Goal: Task Accomplishment & Management: Use online tool/utility

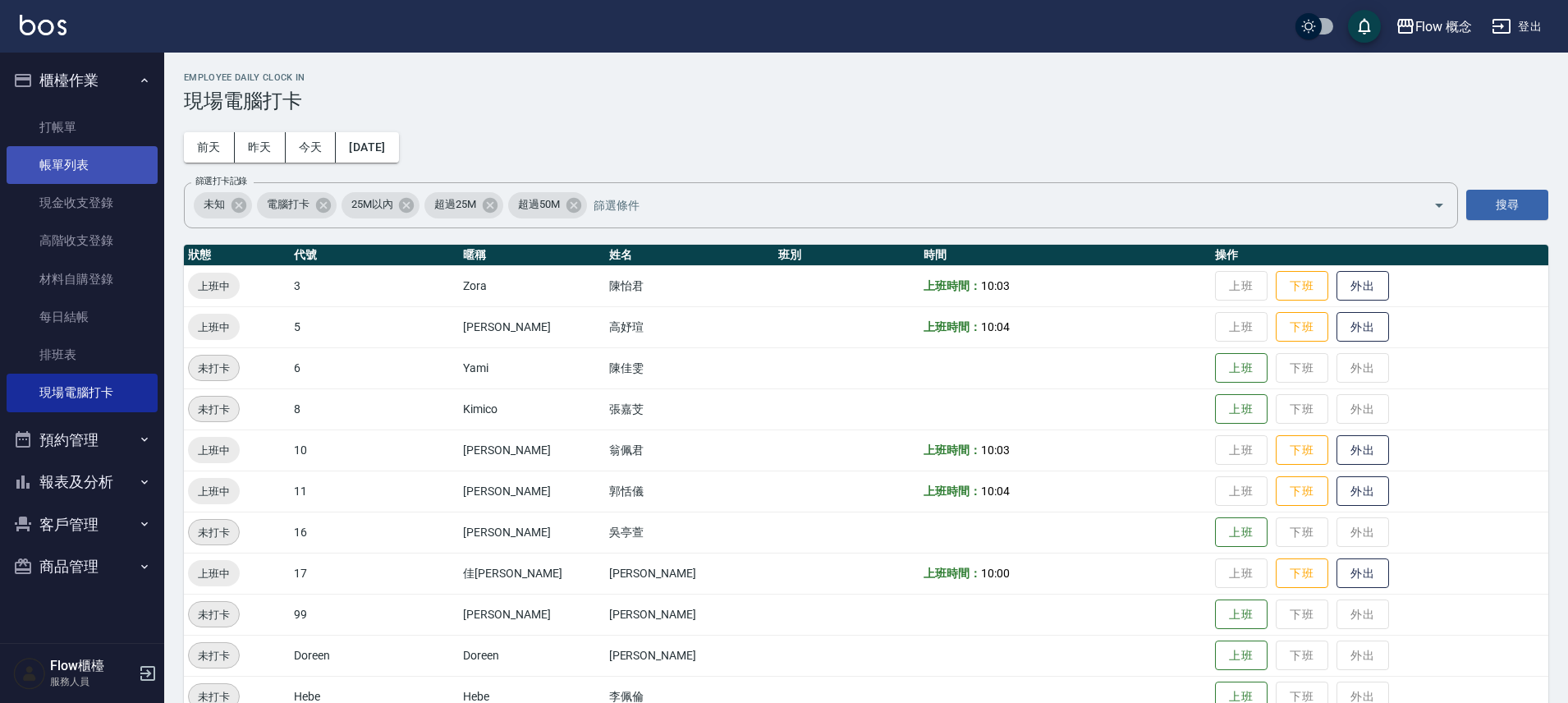
click at [104, 155] on link "帳單列表" at bounding box center [82, 164] width 151 height 38
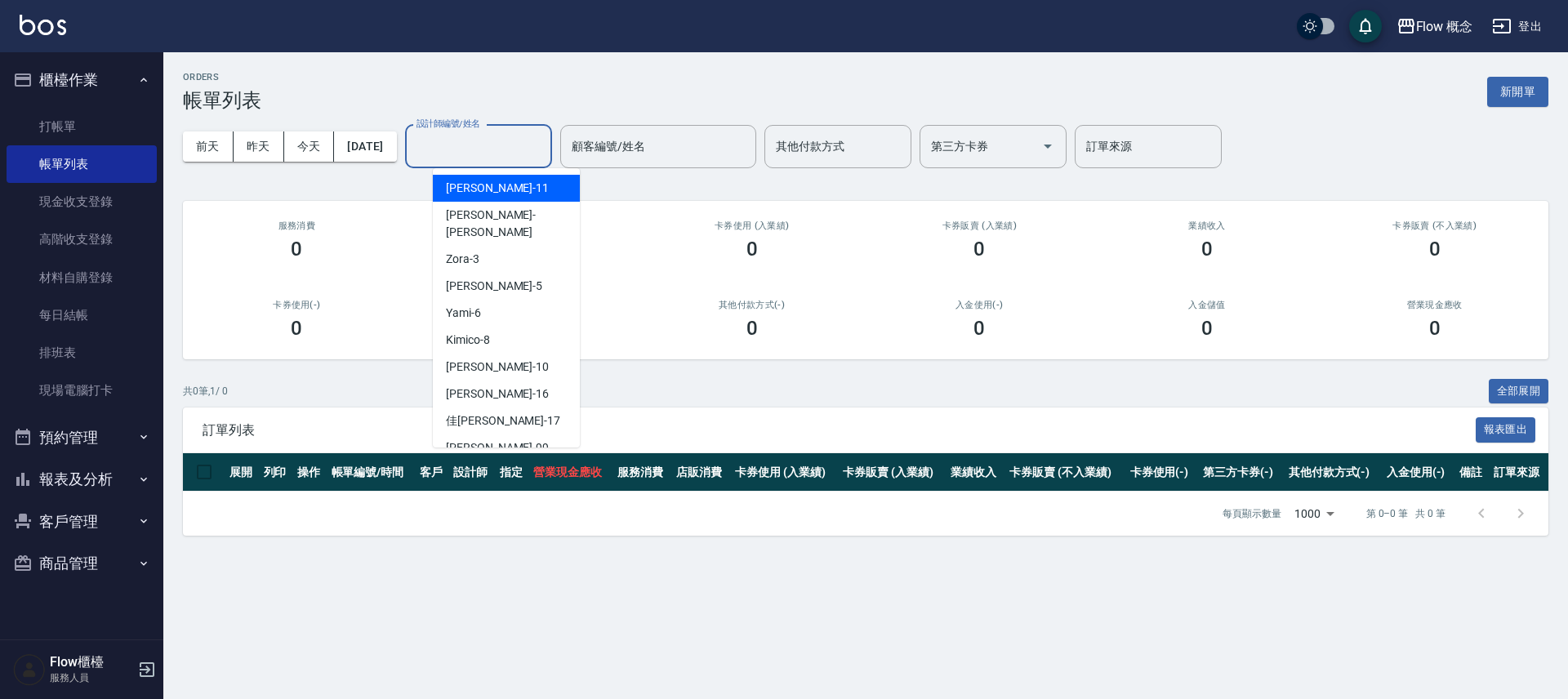
click at [526, 141] on input "設計師編號/姓名" at bounding box center [478, 147] width 133 height 29
click at [451, 358] on span "[PERSON_NAME] -10" at bounding box center [497, 367] width 103 height 17
type input "[PERSON_NAME]-10"
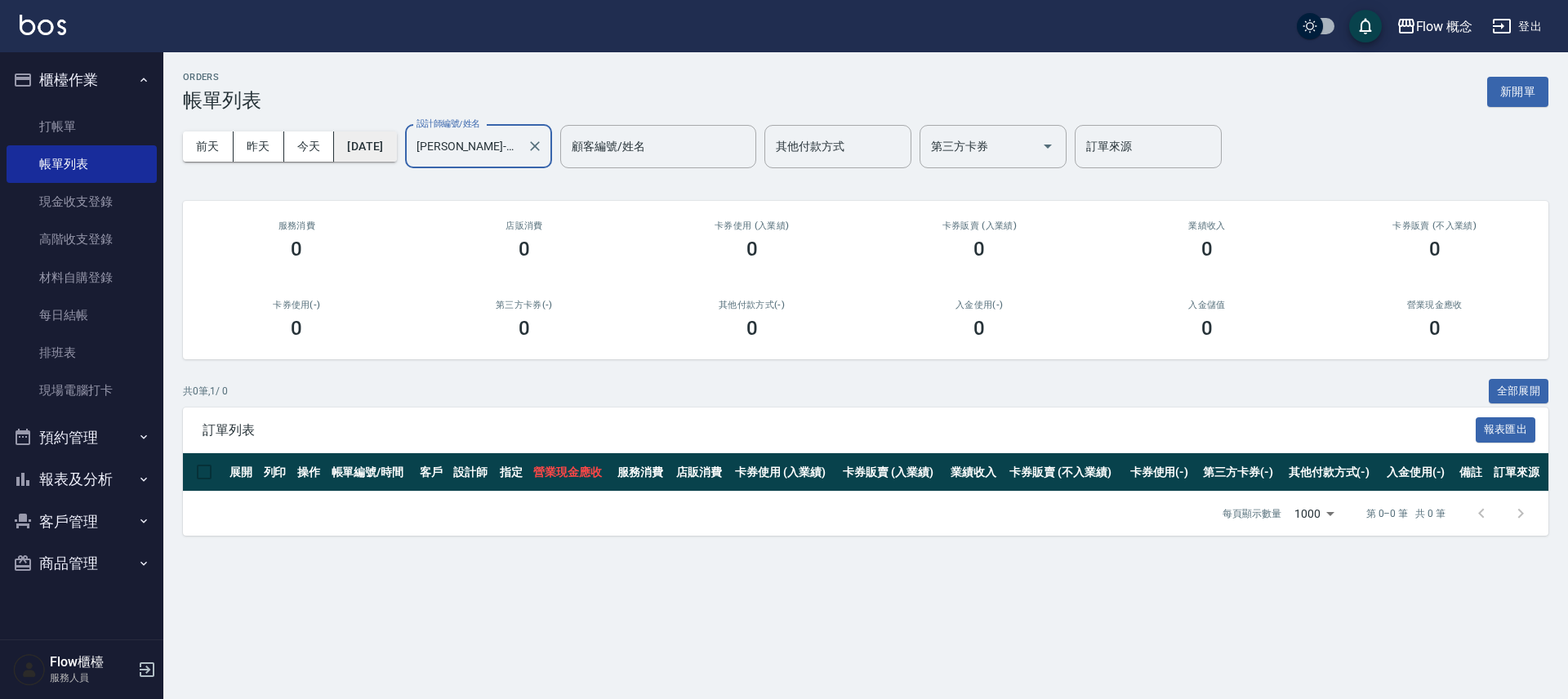
click at [375, 140] on button "[DATE]" at bounding box center [365, 146] width 62 height 30
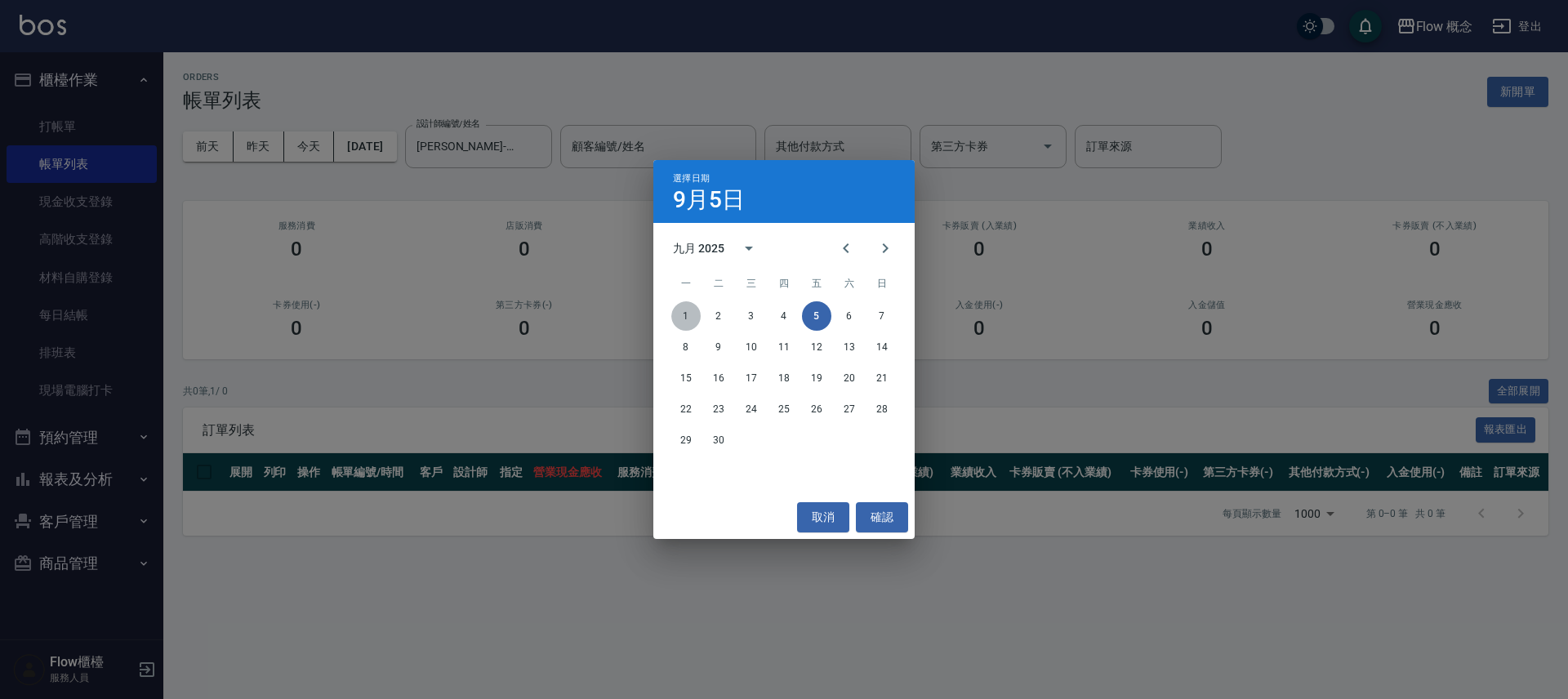
click at [683, 319] on button "1" at bounding box center [686, 316] width 30 height 30
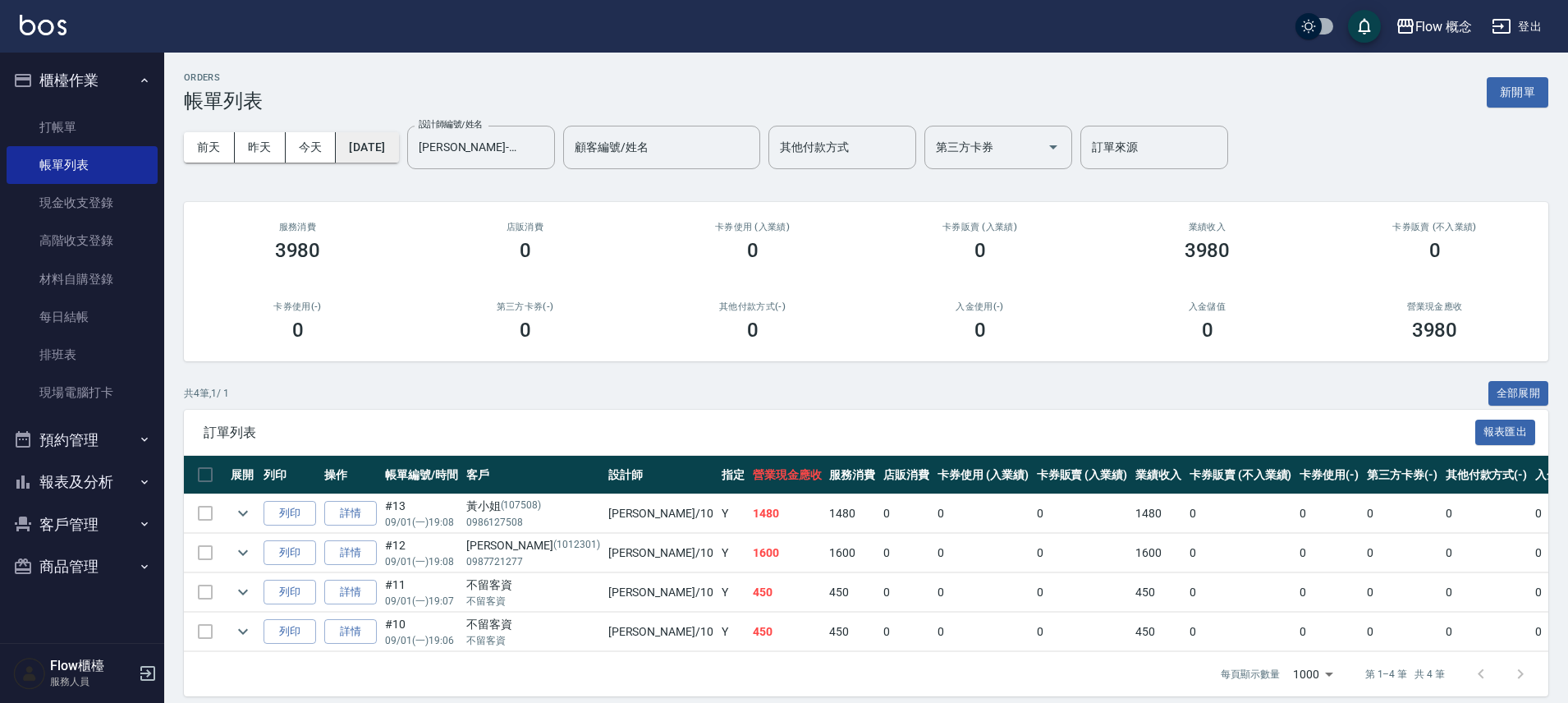
click at [398, 145] on button "[DATE]" at bounding box center [367, 147] width 63 height 30
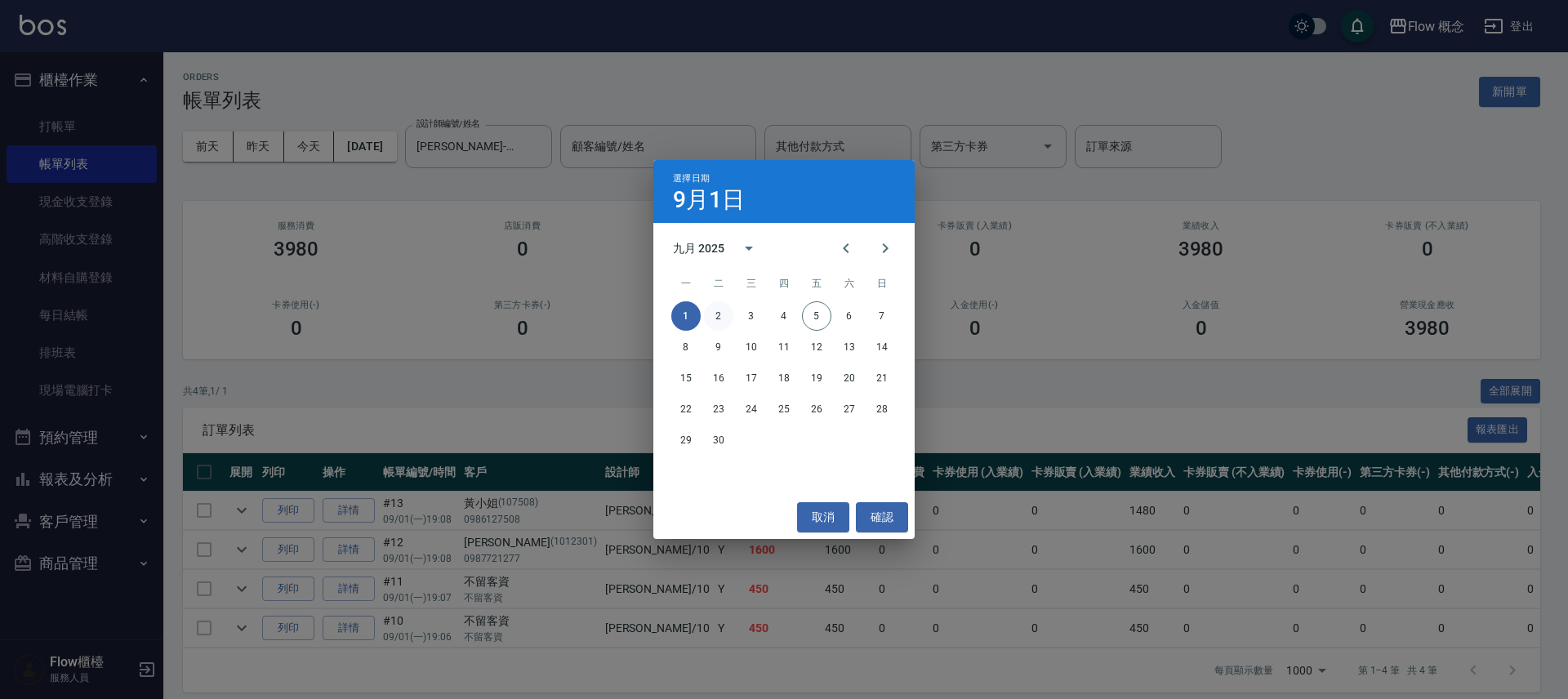
click at [716, 313] on button "2" at bounding box center [719, 316] width 30 height 30
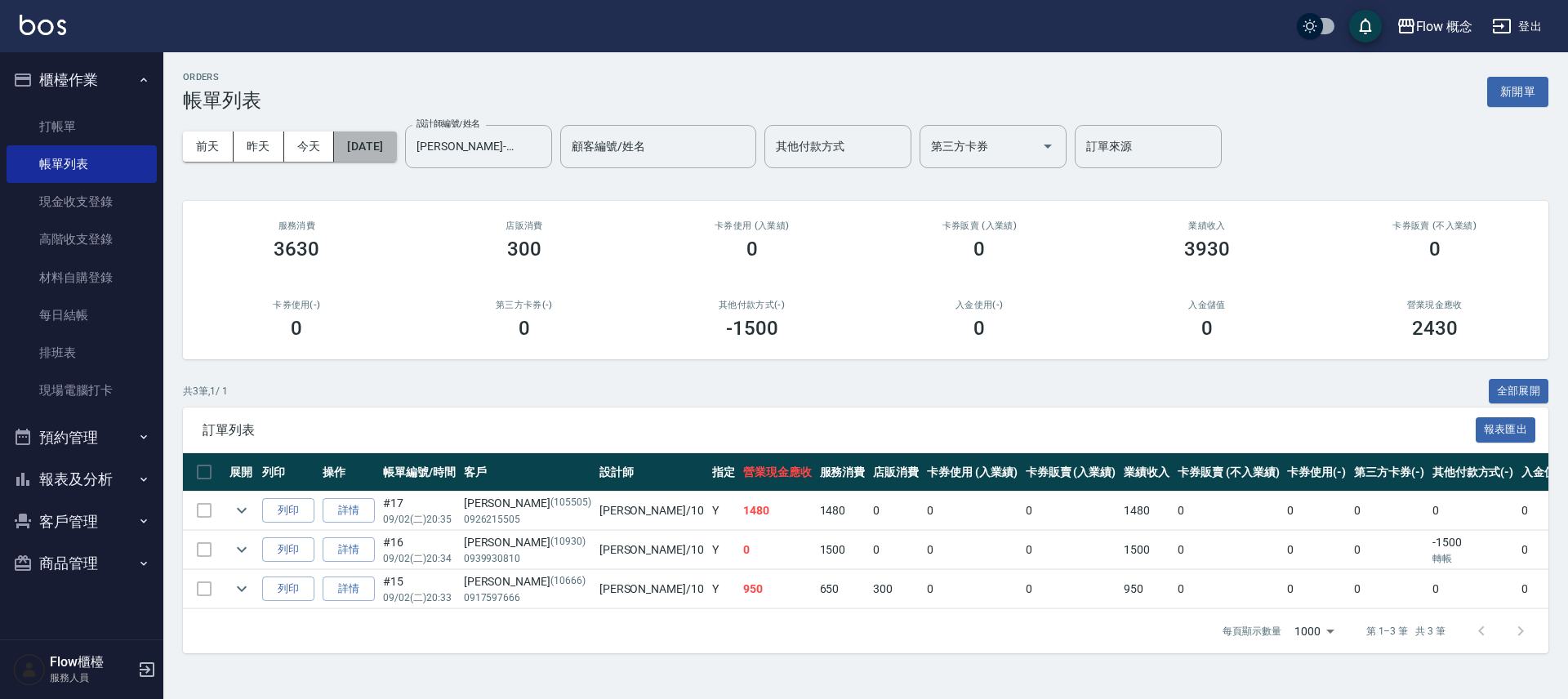
click at [393, 143] on button "[DATE]" at bounding box center [365, 146] width 62 height 30
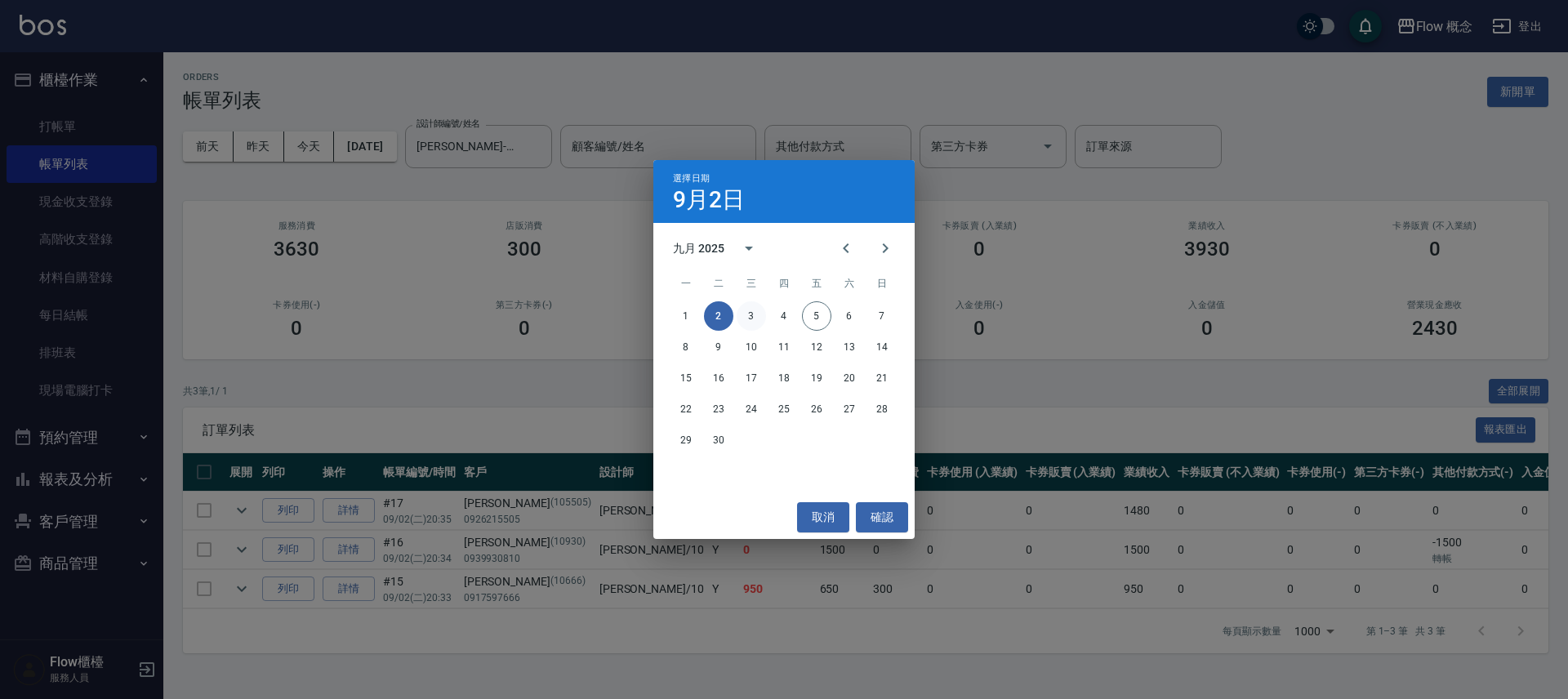
click at [752, 311] on button "3" at bounding box center [751, 316] width 30 height 30
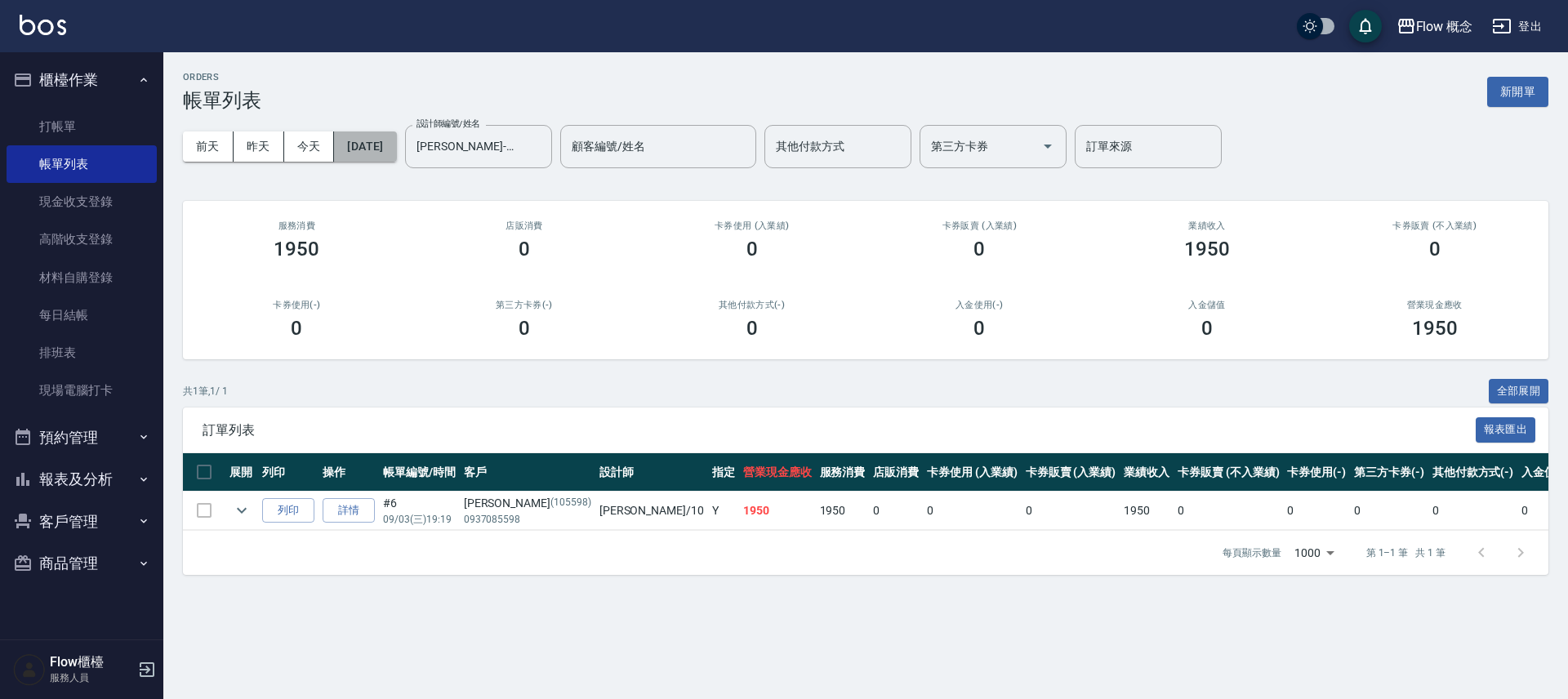
click at [371, 144] on button "[DATE]" at bounding box center [365, 146] width 62 height 30
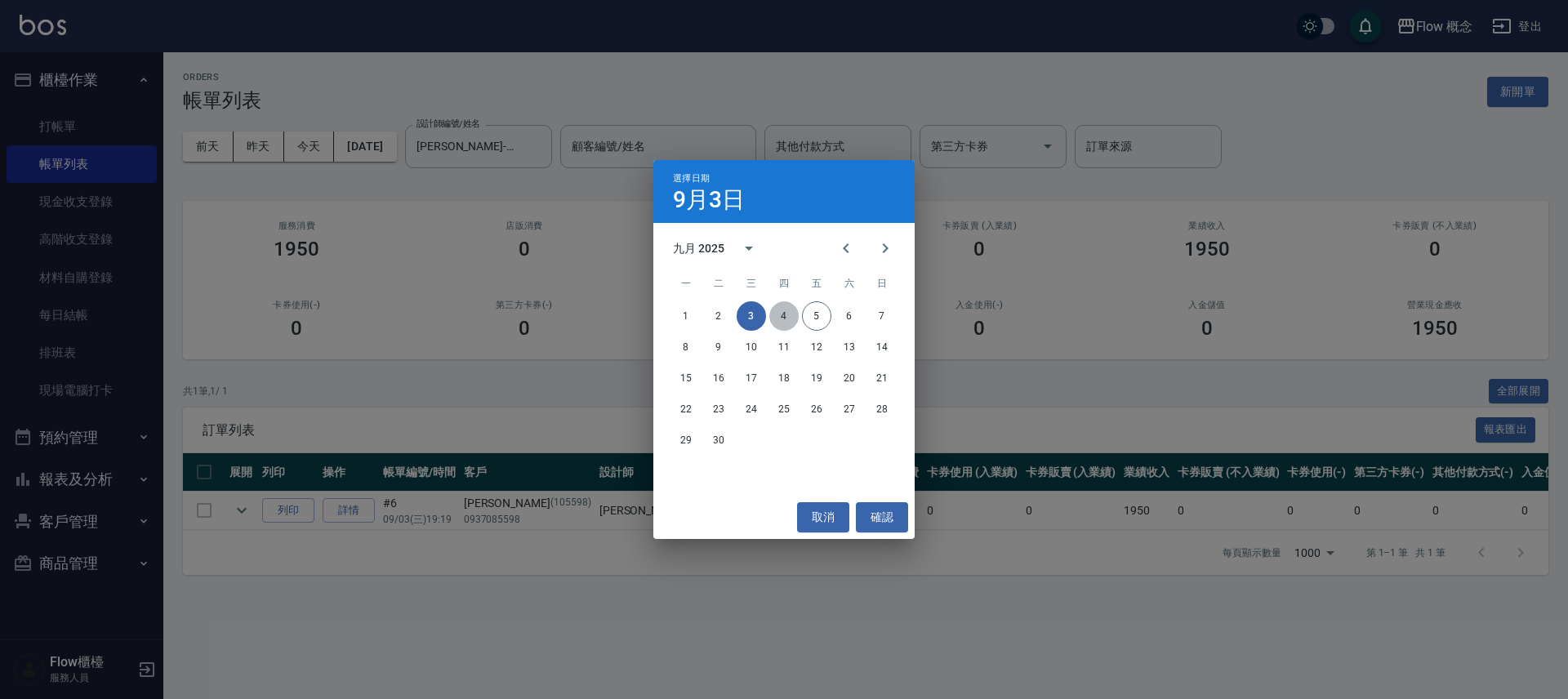
click at [786, 315] on button "4" at bounding box center [784, 316] width 30 height 30
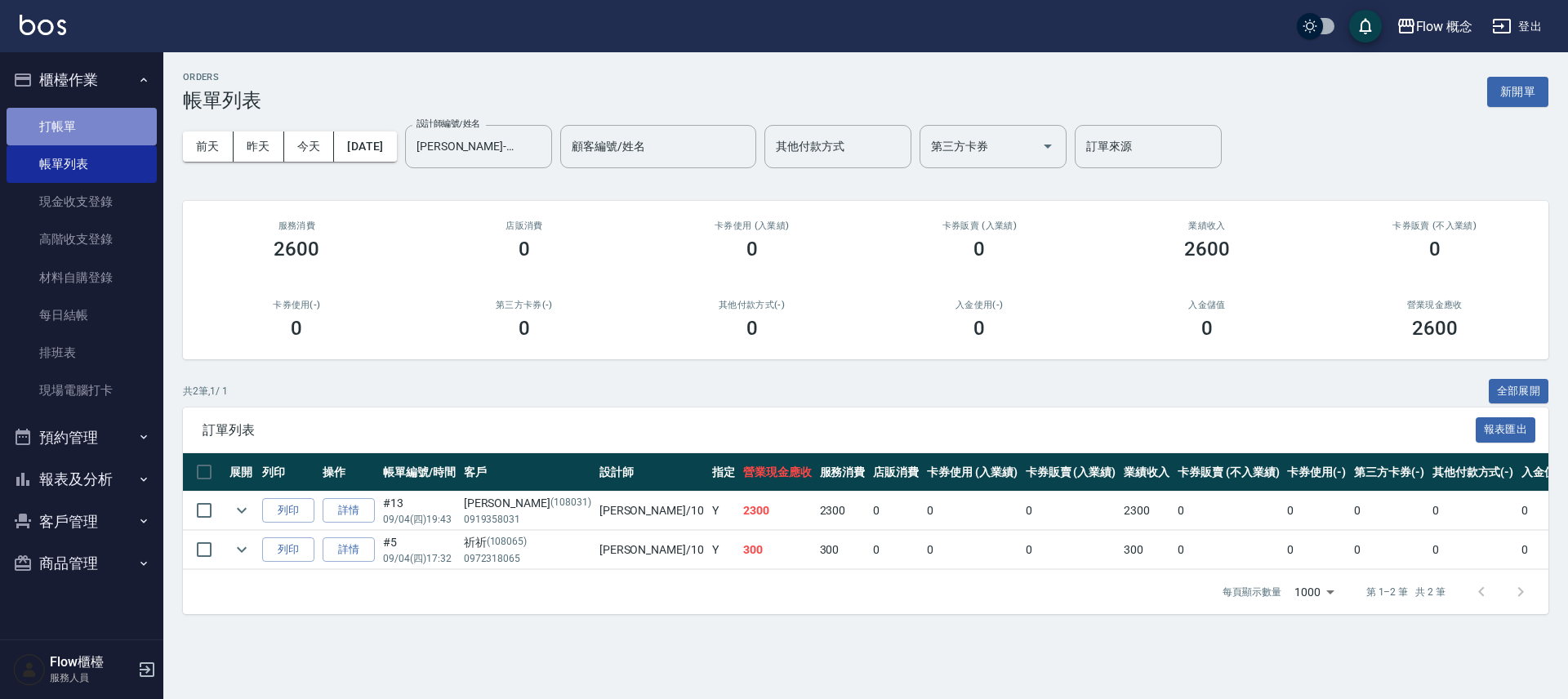
click at [30, 121] on link "打帳單" at bounding box center [82, 126] width 150 height 37
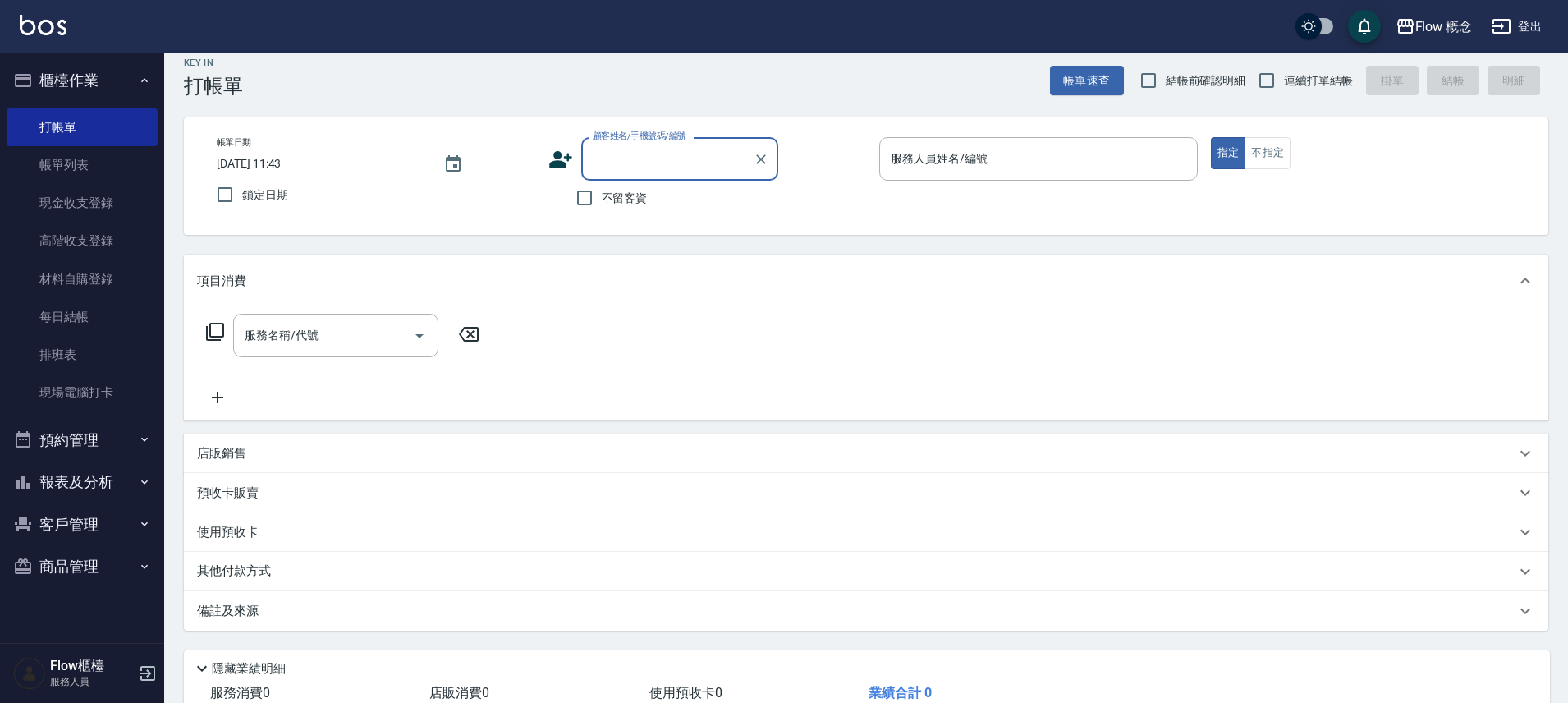
scroll to position [15, 0]
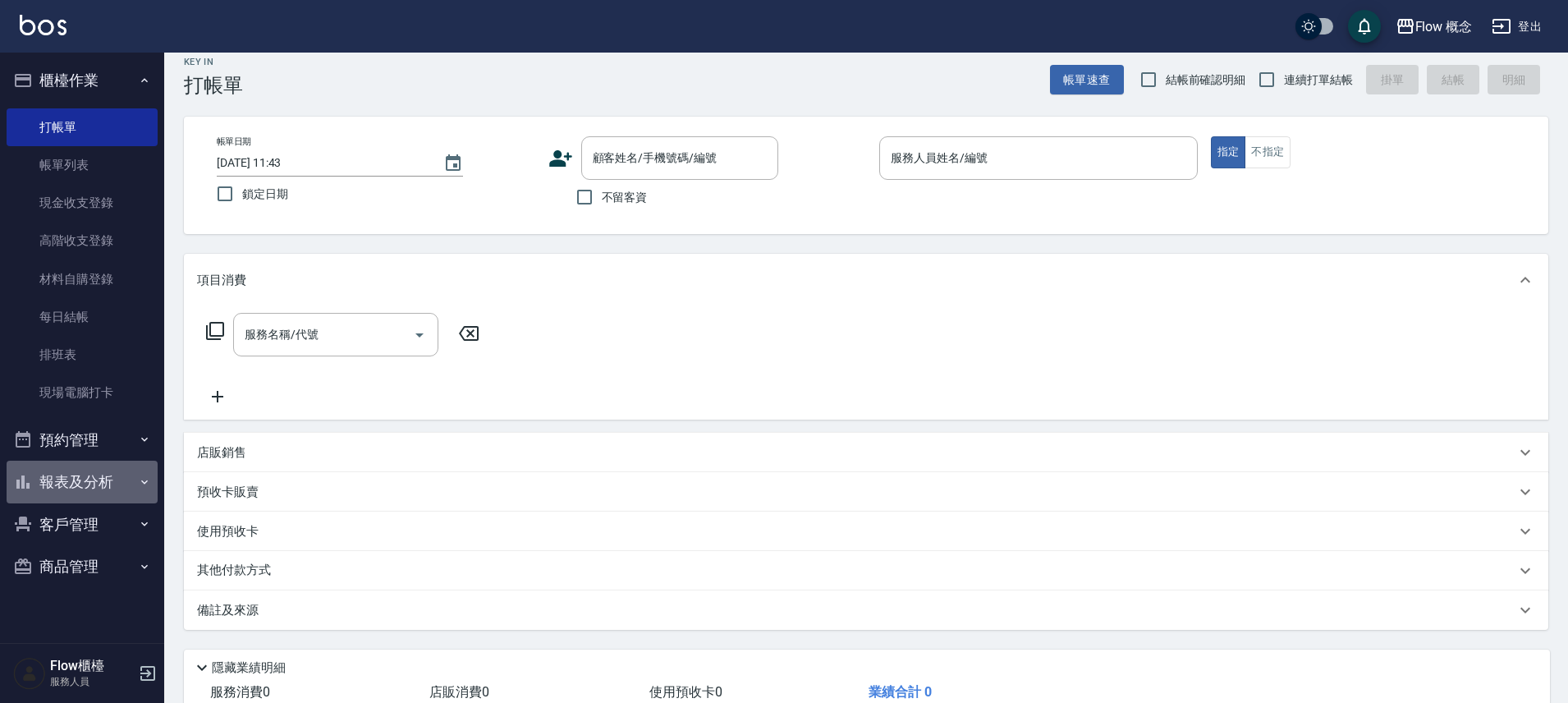
click at [123, 483] on button "報表及分析" at bounding box center [82, 482] width 151 height 42
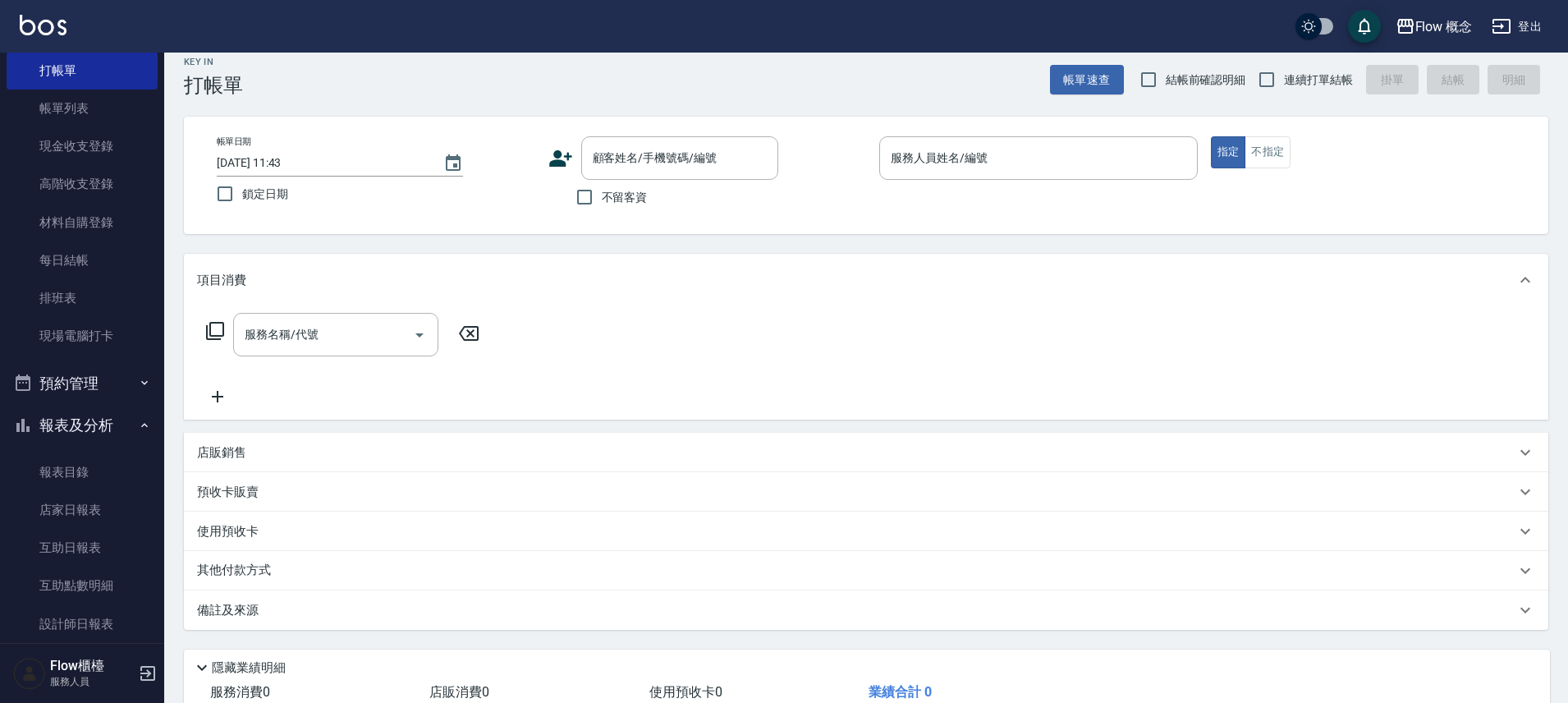
scroll to position [138, 0]
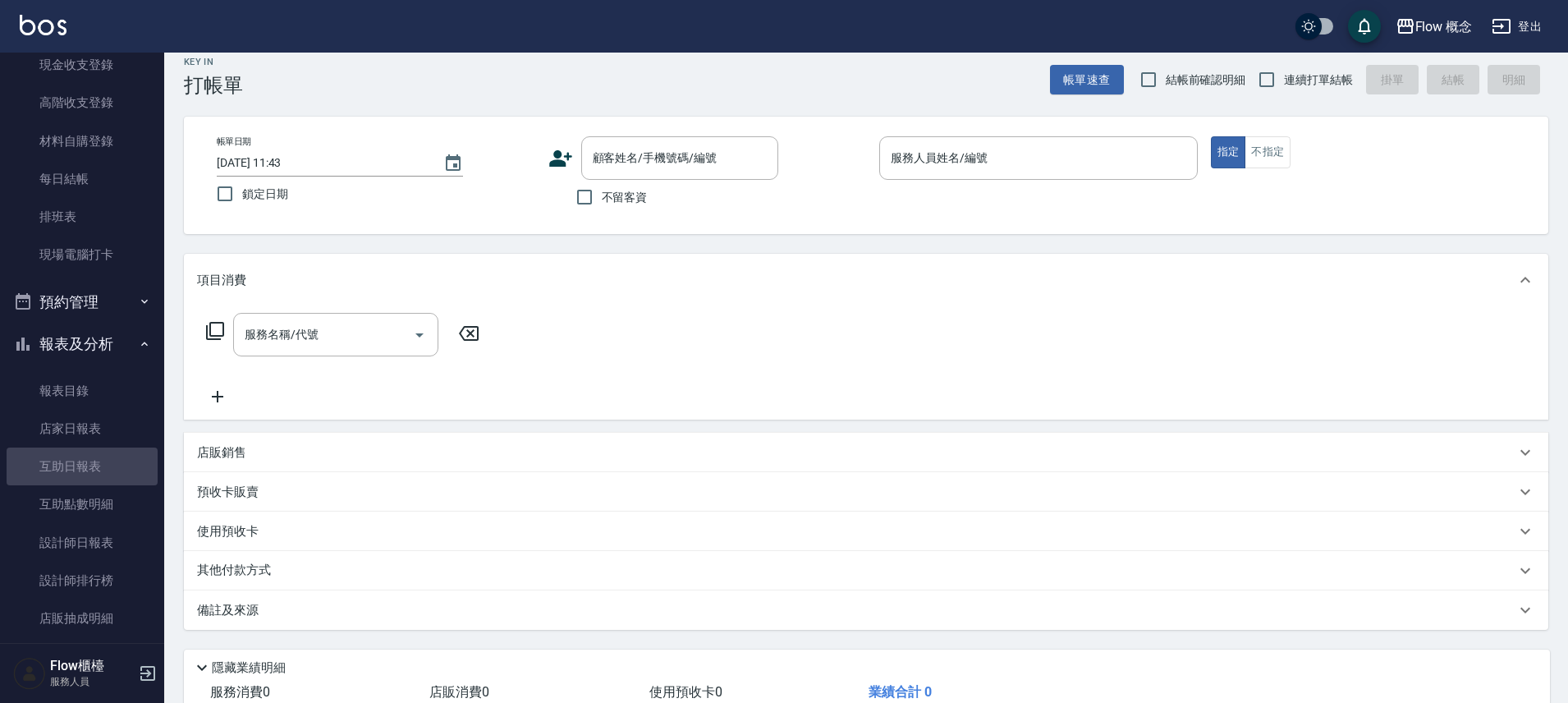
click at [75, 470] on link "互助日報表" at bounding box center [82, 465] width 151 height 38
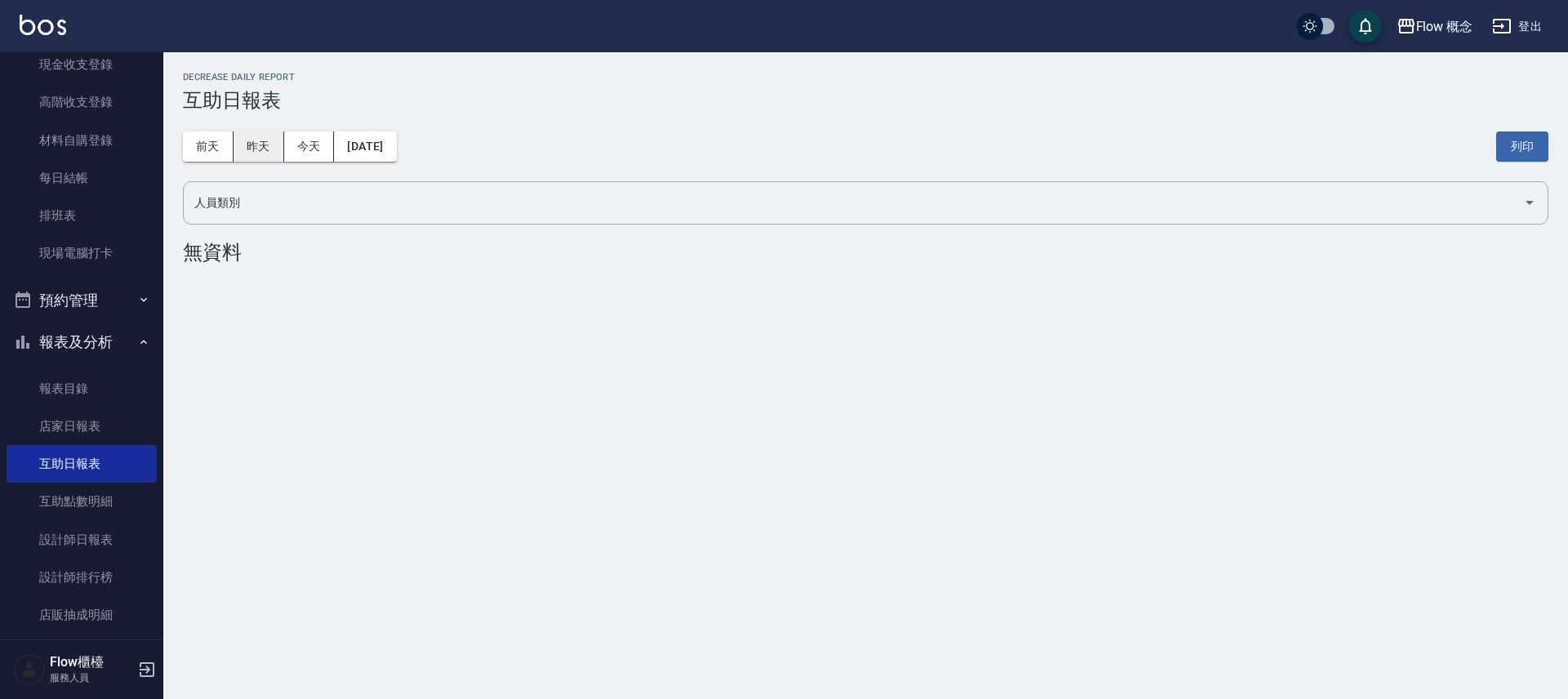
click at [266, 153] on button "昨天" at bounding box center [258, 146] width 51 height 30
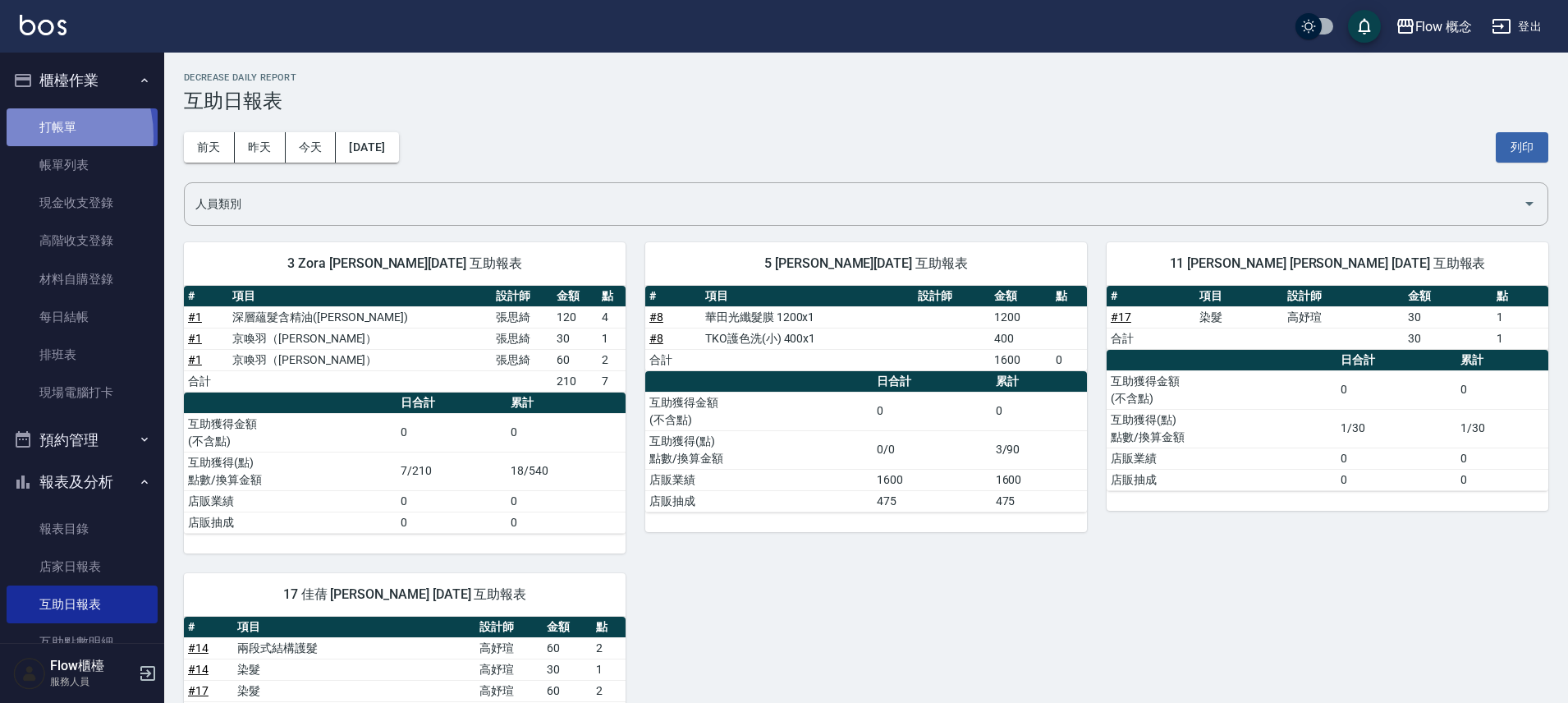
click at [33, 135] on link "打帳單" at bounding box center [82, 127] width 151 height 38
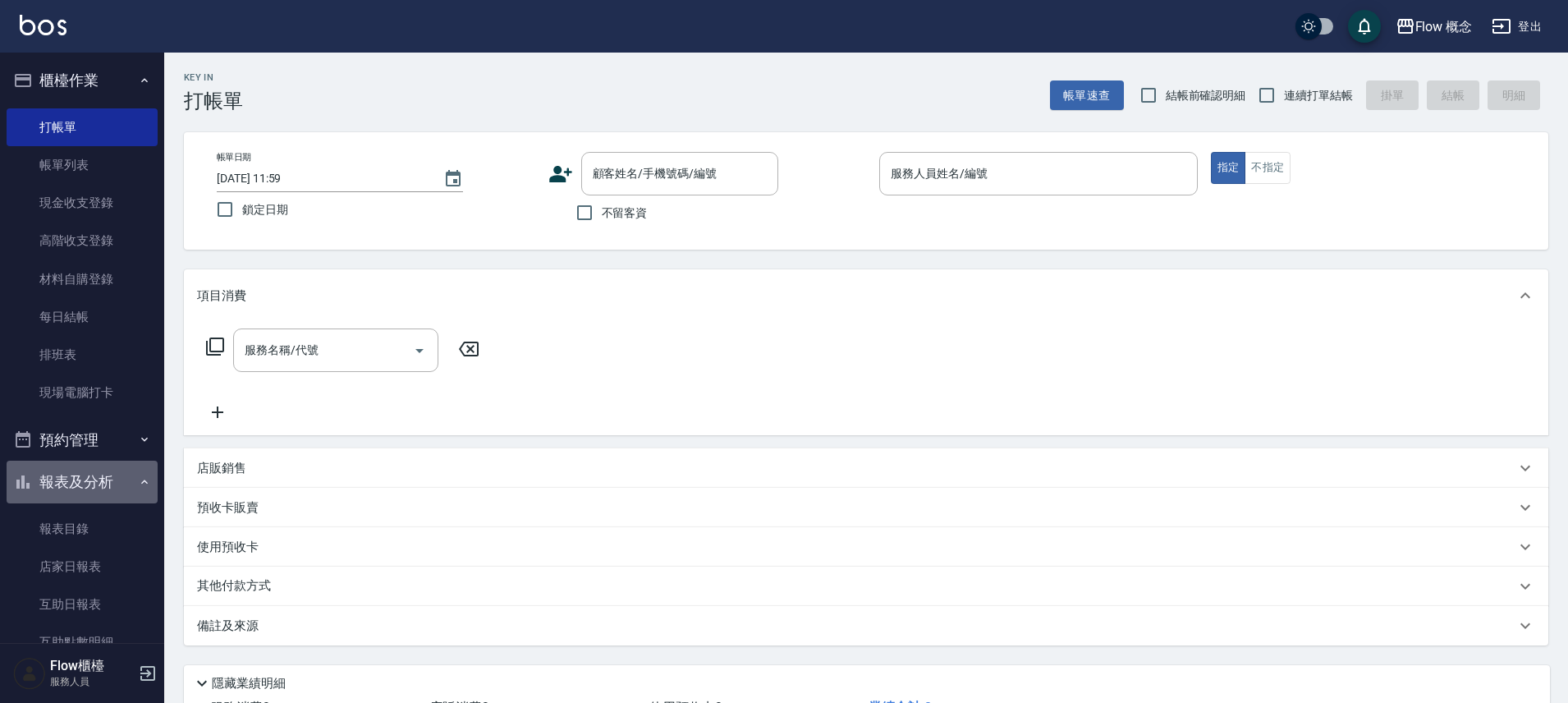
click at [66, 494] on button "報表及分析" at bounding box center [82, 482] width 151 height 42
